Goal: Task Accomplishment & Management: Complete application form

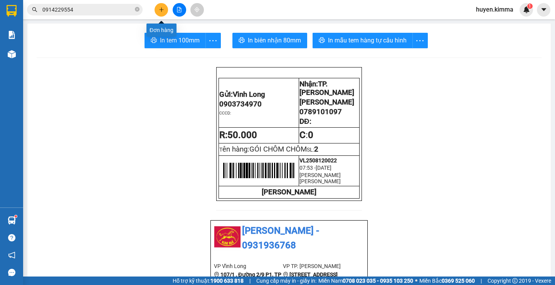
click at [160, 10] on icon "plus" at bounding box center [161, 9] width 4 height 0
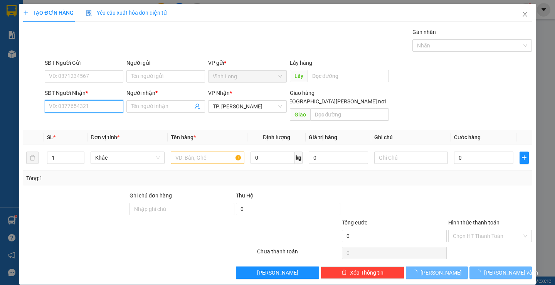
click at [112, 107] on input "SĐT Người Nhận *" at bounding box center [84, 106] width 79 height 12
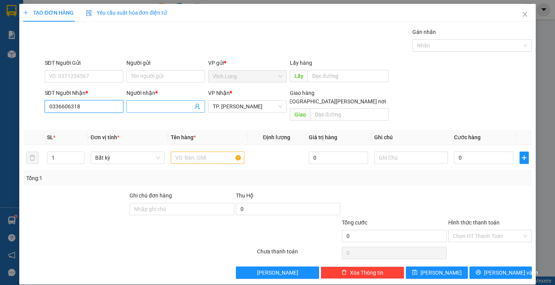
type input "0336606318"
click at [166, 107] on input "Người nhận *" at bounding box center [162, 106] width 62 height 8
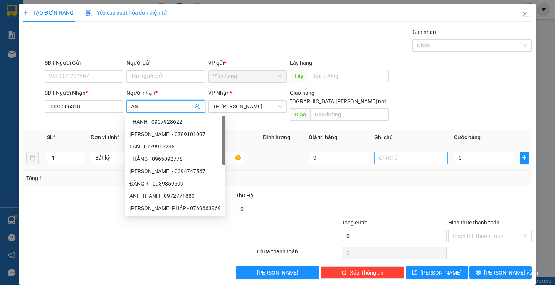
type input "AN"
click at [393, 152] on input "text" at bounding box center [412, 158] width 74 height 12
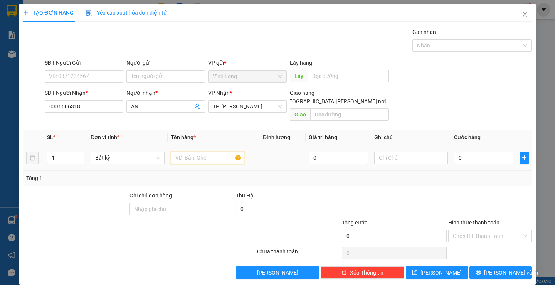
drag, startPoint x: 214, startPoint y: 150, endPoint x: 213, endPoint y: 138, distance: 12.8
click at [213, 152] on input "text" at bounding box center [208, 158] width 74 height 12
type input "THÙNG MUS +THUNG"
type input "2"
click at [81, 154] on span "up" at bounding box center [80, 156] width 5 height 5
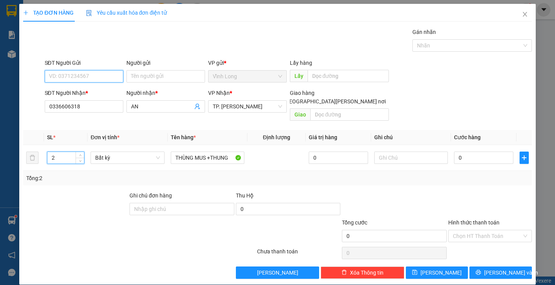
click at [88, 76] on input "SĐT Người Gửi" at bounding box center [84, 76] width 79 height 12
type input "0916922048"
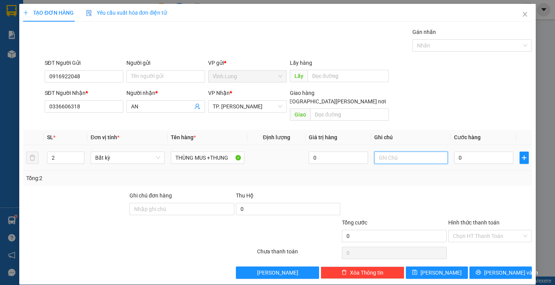
click at [398, 152] on input "text" at bounding box center [412, 158] width 74 height 12
type input "H"
type input "7"
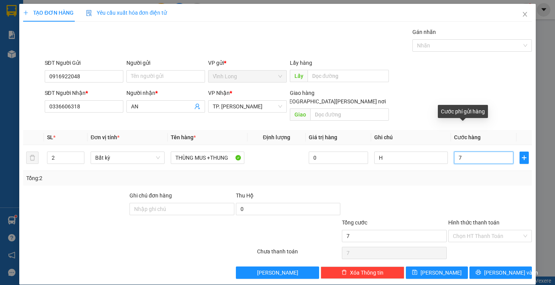
type input "70"
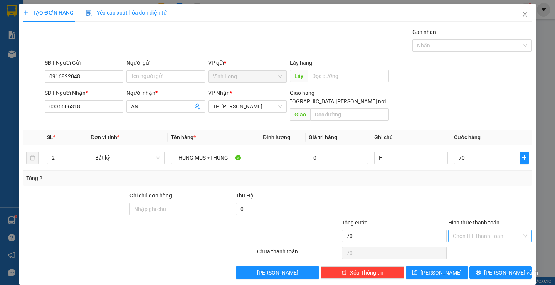
type input "70.000"
click at [480, 230] on input "Hình thức thanh toán" at bounding box center [487, 236] width 69 height 12
click at [478, 240] on div "Tại văn phòng" at bounding box center [485, 243] width 73 height 8
type input "0"
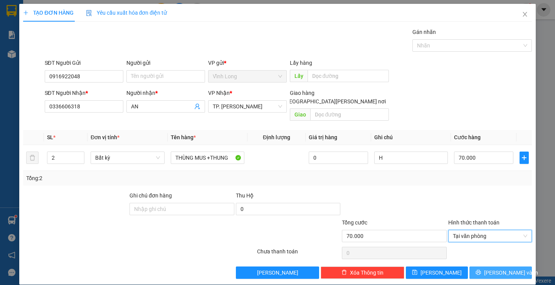
click at [488, 267] on button "Lưu và In" at bounding box center [501, 273] width 62 height 12
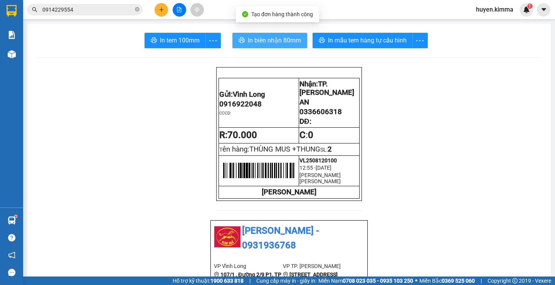
click at [273, 41] on span "In biên nhận 80mm" at bounding box center [274, 40] width 53 height 10
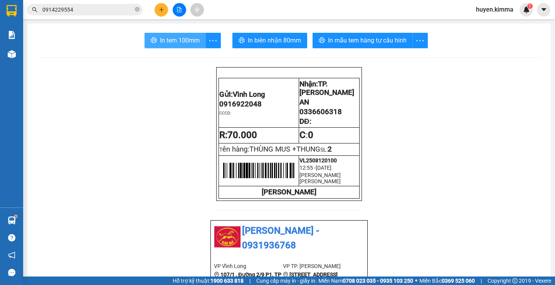
click at [189, 46] on button "In tem 100mm" at bounding box center [175, 40] width 61 height 15
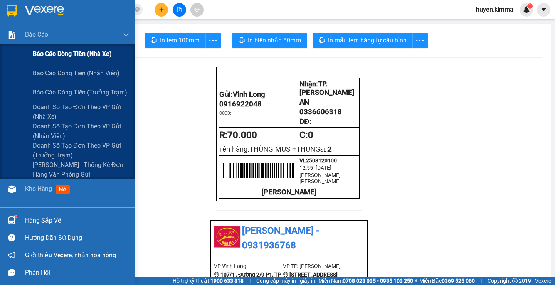
click at [59, 57] on span "Báo cáo dòng tiền (nhà xe)" at bounding box center [72, 54] width 79 height 10
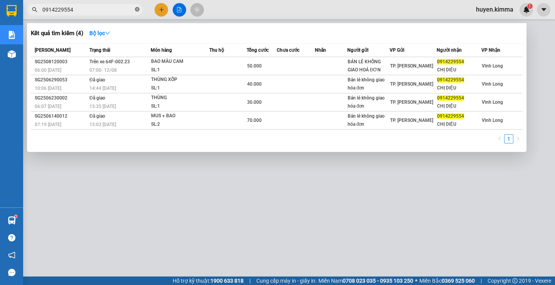
click at [138, 10] on icon "close-circle" at bounding box center [137, 9] width 5 height 5
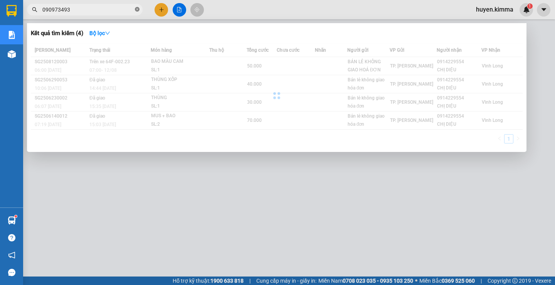
type input "0909734934"
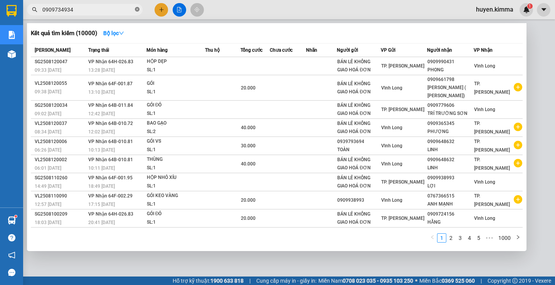
click at [138, 10] on icon "close-circle" at bounding box center [137, 9] width 5 height 5
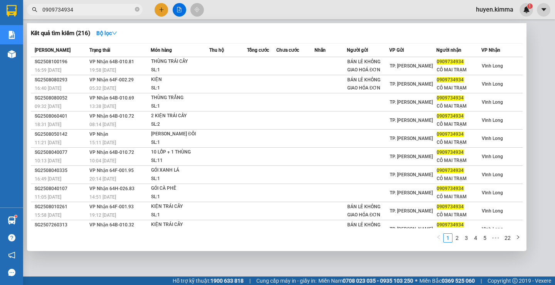
type input "0909734934"
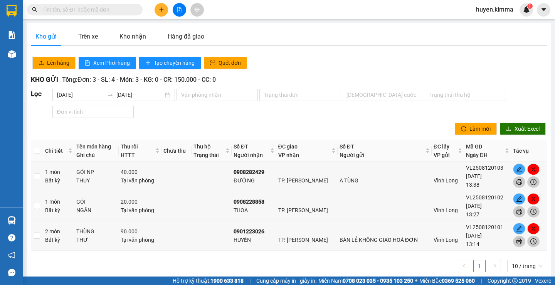
click at [448, 57] on div "Lên hàng Xem Phơi hàng Tạo chuyến hàng Quét đơn" at bounding box center [289, 62] width 519 height 15
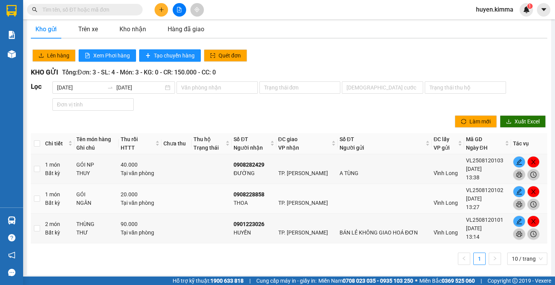
scroll to position [10, 0]
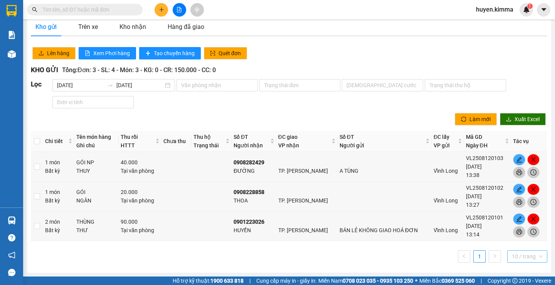
click at [524, 253] on span "10 / trang" at bounding box center [527, 257] width 31 height 12
click at [512, 245] on div "100 / trang" at bounding box center [527, 241] width 30 height 8
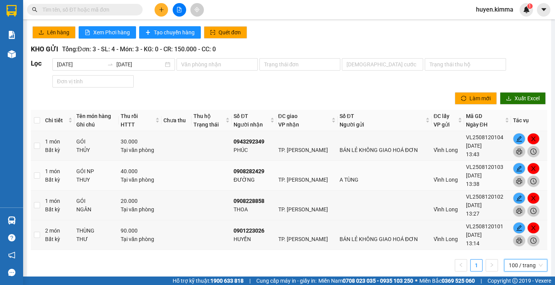
scroll to position [39, 0]
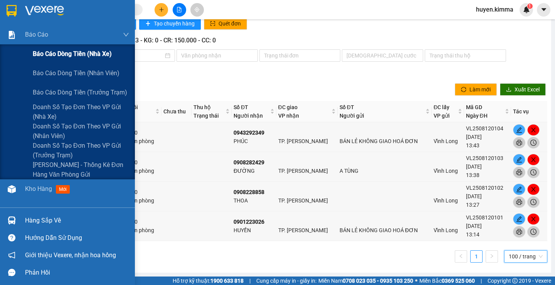
click at [71, 56] on span "Báo cáo dòng tiền (nhà xe)" at bounding box center [72, 54] width 79 height 10
